Goal: Task Accomplishment & Management: Use online tool/utility

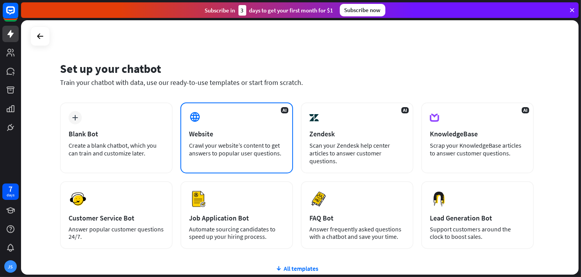
click at [291, 127] on div "AI Website Crawl your website’s content to get answers to popular user question…" at bounding box center [236, 137] width 113 height 71
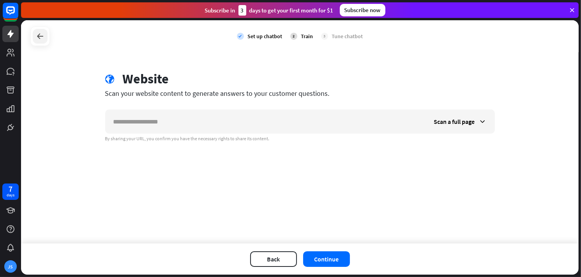
click at [41, 34] on icon at bounding box center [39, 36] width 9 height 9
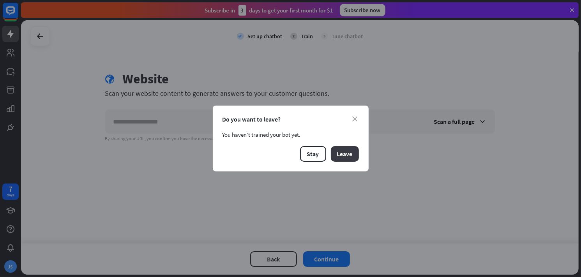
click at [352, 149] on button "Leave" at bounding box center [345, 154] width 28 height 16
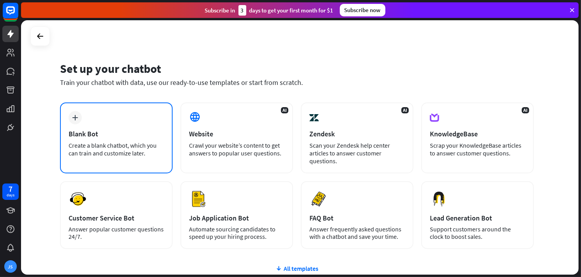
click at [157, 131] on div "Blank Bot" at bounding box center [116, 133] width 95 height 9
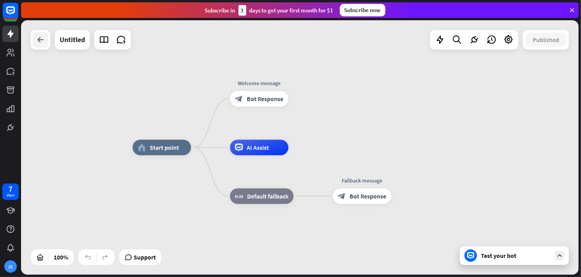
click at [43, 41] on icon at bounding box center [40, 39] width 9 height 9
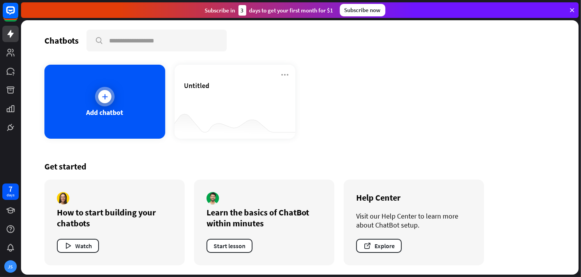
click at [158, 94] on div "Add chatbot" at bounding box center [104, 102] width 121 height 74
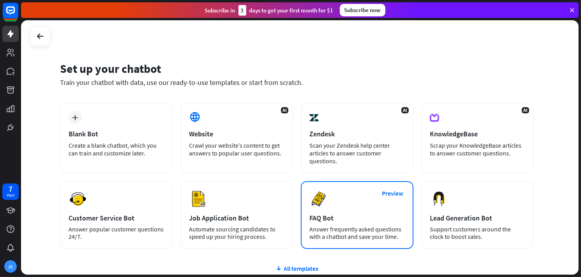
click at [327, 194] on img at bounding box center [318, 199] width 19 height 19
